Goal: Book appointment/travel/reservation

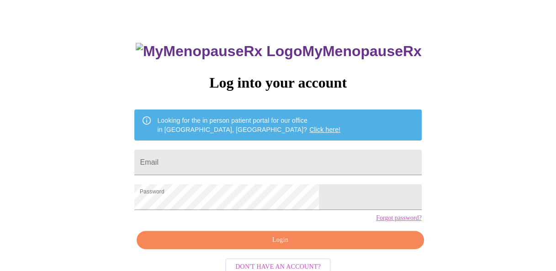
scroll to position [54, 0]
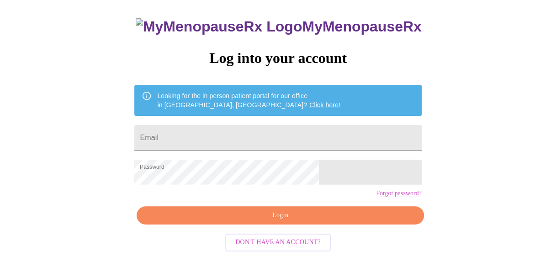
drag, startPoint x: 255, startPoint y: 153, endPoint x: 254, endPoint y: 148, distance: 5.6
click at [255, 153] on div "MyMenopauseRx Log into your account Looking for the in person patient portal fo…" at bounding box center [277, 139] width 305 height 271
click at [253, 140] on input "Email" at bounding box center [277, 138] width 287 height 26
type input "[PERSON_NAME][EMAIL_ADDRESS][PERSON_NAME][DOMAIN_NAME]"
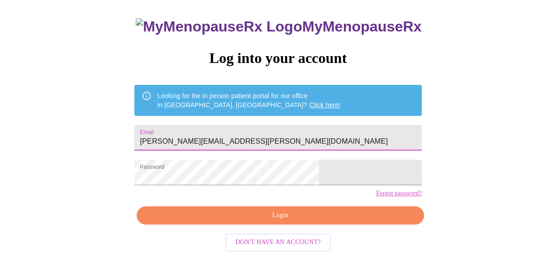
click at [275, 221] on span "Login" at bounding box center [280, 215] width 266 height 11
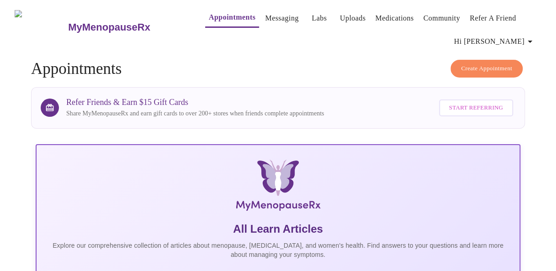
click at [476, 65] on span "Create Appointment" at bounding box center [486, 68] width 51 height 11
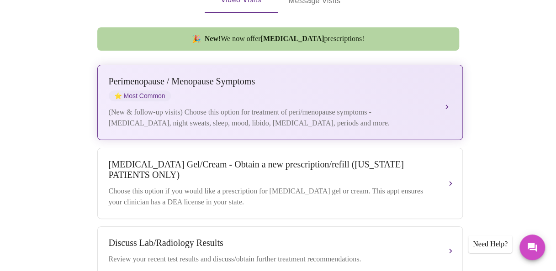
scroll to position [293, 0]
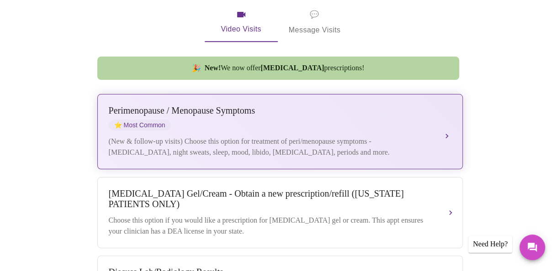
click at [304, 136] on div "(New & follow-up visits) Choose this option for treatment of peri/menopause sym…" at bounding box center [271, 147] width 324 height 22
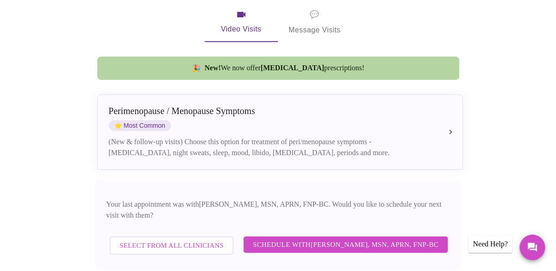
click at [361, 239] on span "Schedule with [PERSON_NAME], MSN, APRN, FNP-BC" at bounding box center [345, 245] width 185 height 12
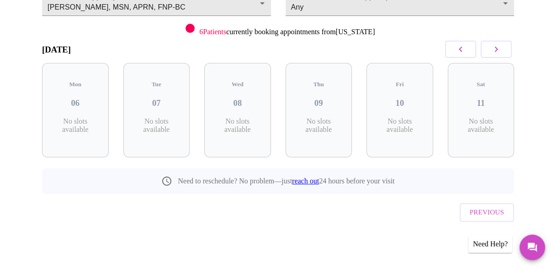
scroll to position [100, 0]
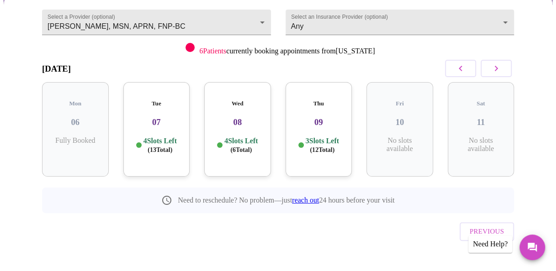
click at [153, 119] on h3 "07" at bounding box center [157, 122] width 52 height 10
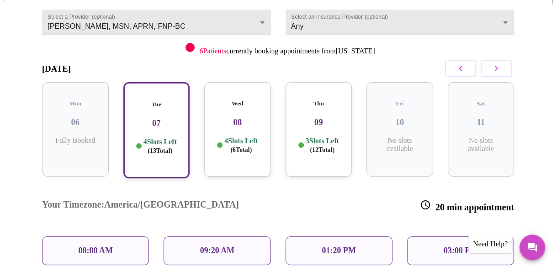
click at [98, 246] on p "08:00 AM" at bounding box center [95, 251] width 35 height 10
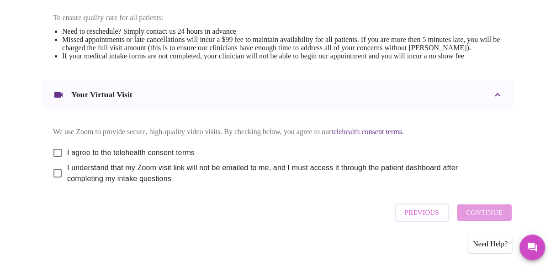
scroll to position [417, 0]
click at [53, 147] on input "I agree to the telehealth consent terms" at bounding box center [57, 152] width 19 height 19
checkbox input "true"
click at [53, 171] on input "I understand that my Zoom visit link will not be emailed to me, and I must acce…" at bounding box center [57, 173] width 19 height 19
checkbox input "true"
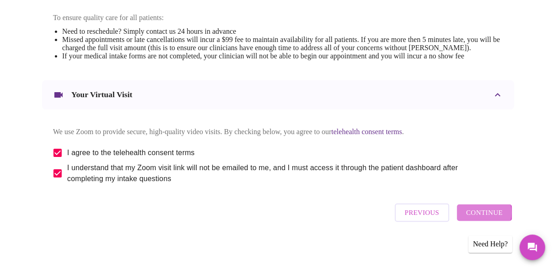
click at [477, 216] on span "Continue" at bounding box center [484, 213] width 37 height 12
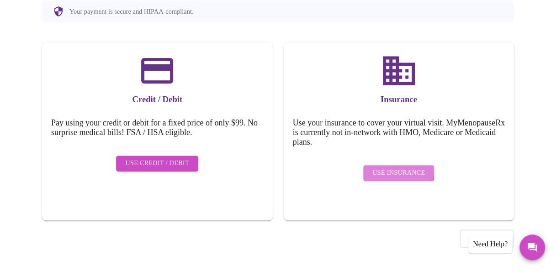
click at [395, 168] on span "Use Insurance" at bounding box center [398, 173] width 53 height 11
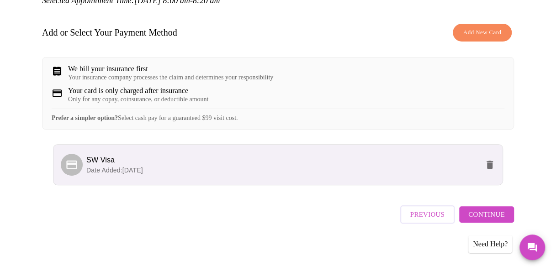
scroll to position [137, 0]
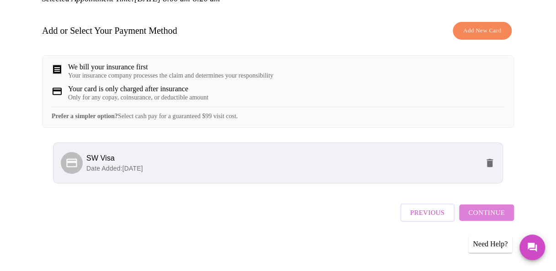
click at [497, 216] on span "Continue" at bounding box center [486, 213] width 37 height 12
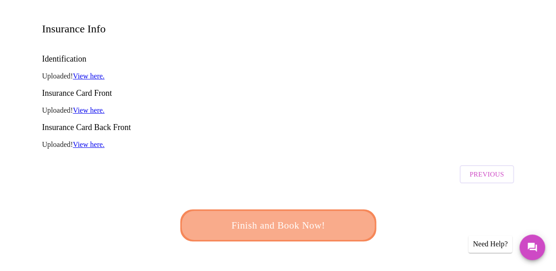
click at [292, 217] on span "Finish and Book Now!" at bounding box center [277, 225] width 173 height 17
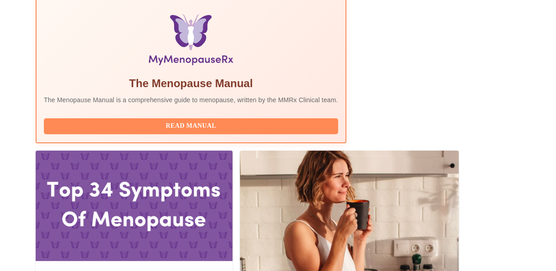
scroll to position [228, 0]
